Goal: Use online tool/utility

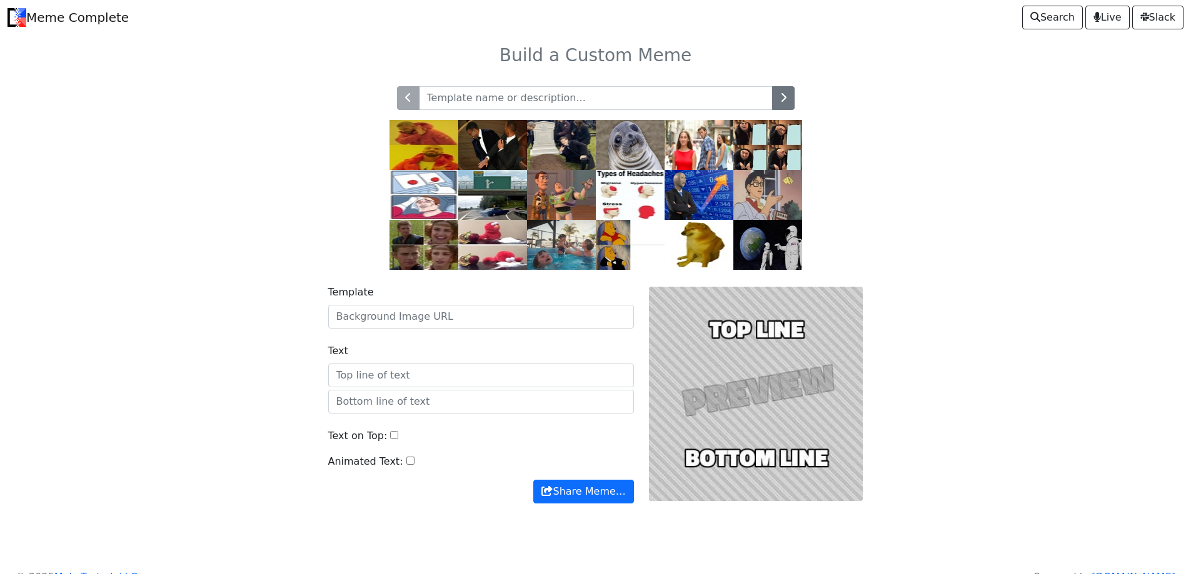
click at [501, 101] on input "text" at bounding box center [596, 98] width 354 height 24
click at [460, 328] on input "Template" at bounding box center [481, 317] width 306 height 24
click at [495, 359] on div "Text" at bounding box center [481, 366] width 306 height 44
click at [626, 146] on img at bounding box center [630, 145] width 69 height 50
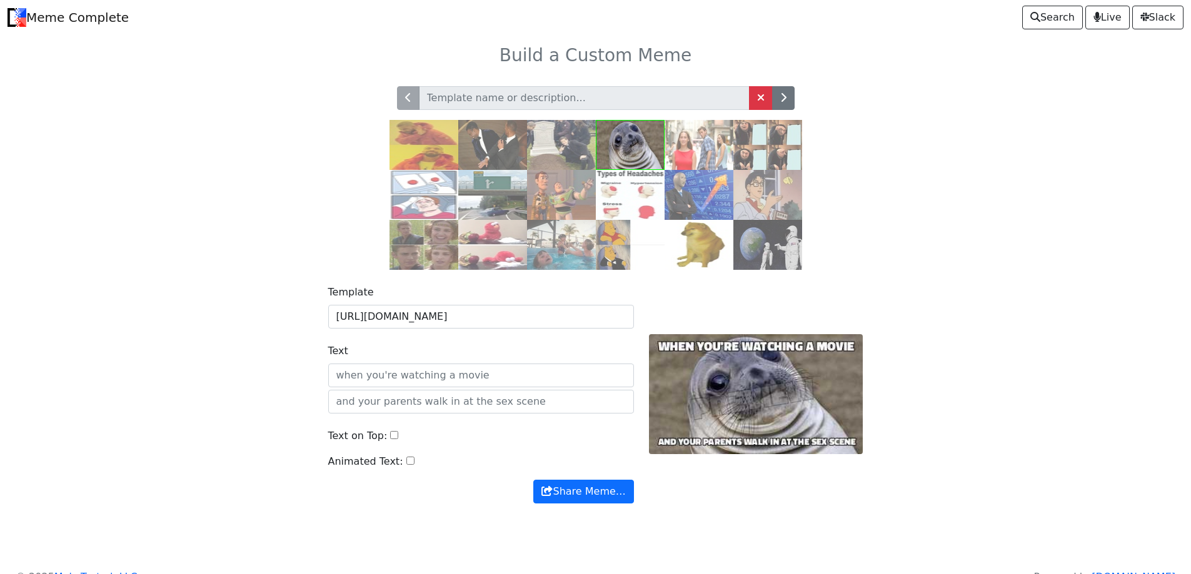
drag, startPoint x: 547, startPoint y: 382, endPoint x: 346, endPoint y: 374, distance: 202.0
click at [346, 374] on input "Text" at bounding box center [481, 376] width 306 height 24
